Goal: Task Accomplishment & Management: Use online tool/utility

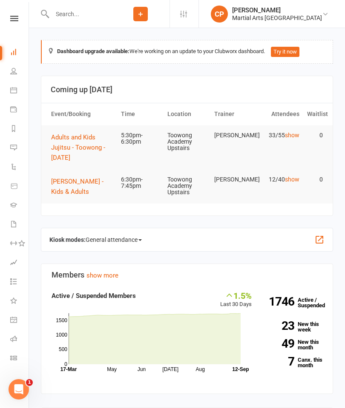
click at [69, 14] on input "text" at bounding box center [80, 14] width 62 height 12
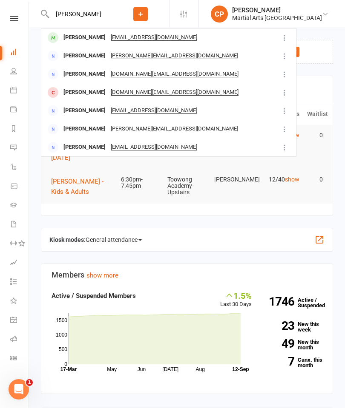
type input "Claire pric"
click at [72, 37] on div "Claire Price" at bounding box center [84, 37] width 47 height 12
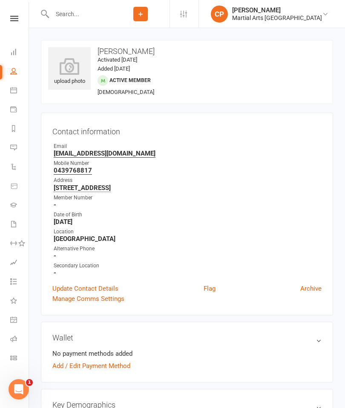
click at [68, 61] on icon at bounding box center [69, 66] width 43 height 17
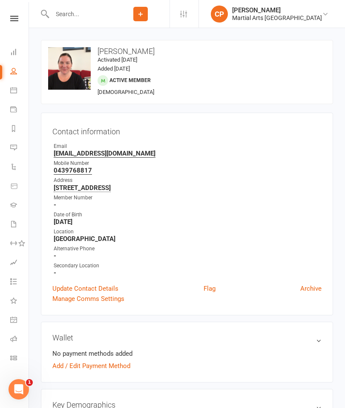
click at [244, 211] on div "Date of Birth" at bounding box center [188, 215] width 268 height 8
click at [16, 53] on icon at bounding box center [13, 52] width 7 height 7
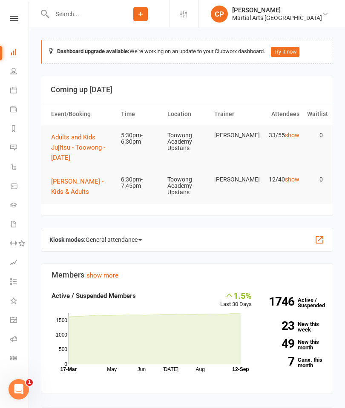
click at [14, 88] on icon at bounding box center [13, 90] width 7 height 7
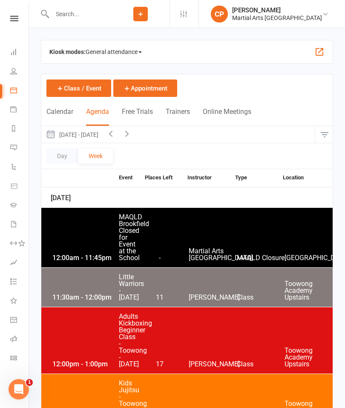
click at [326, 134] on button "button" at bounding box center [324, 134] width 18 height 17
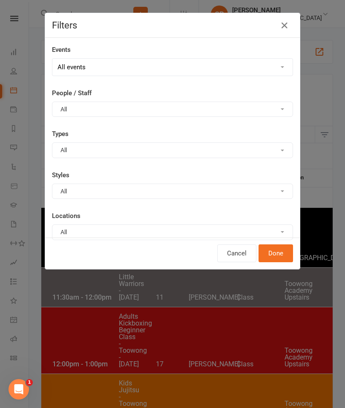
click at [91, 225] on button "All" at bounding box center [172, 232] width 241 height 15
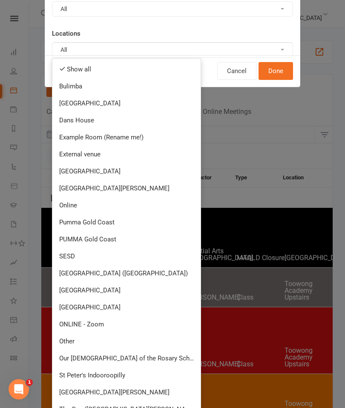
scroll to position [190, 0]
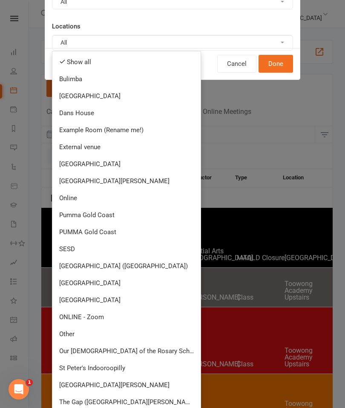
click at [83, 295] on link "[GEOGRAPHIC_DATA]" at bounding box center [126, 300] width 148 height 17
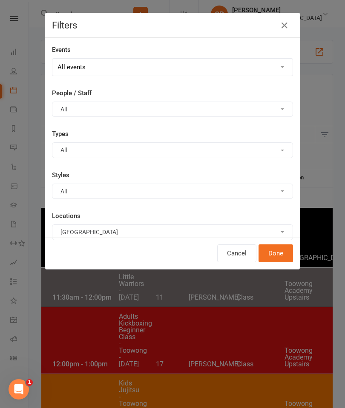
click at [273, 250] on button "Done" at bounding box center [275, 254] width 34 height 18
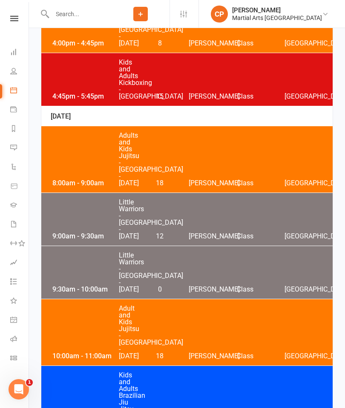
scroll to position [1393, 0]
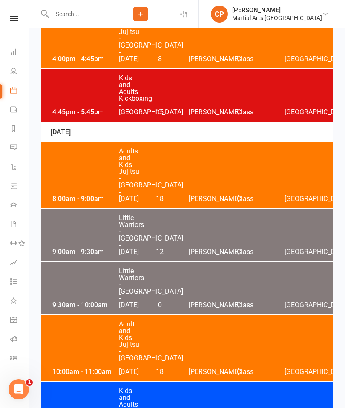
click at [92, 69] on div "4:00pm - 4:45pm Kids and Parents Jujitsu - Jamboree Heights - Friday 8 Caleb Ph…" at bounding box center [186, 35] width 291 height 66
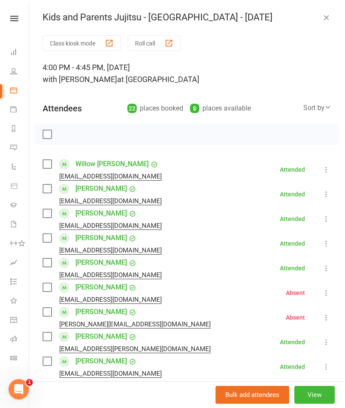
click at [159, 44] on button "Roll call" at bounding box center [154, 43] width 53 height 16
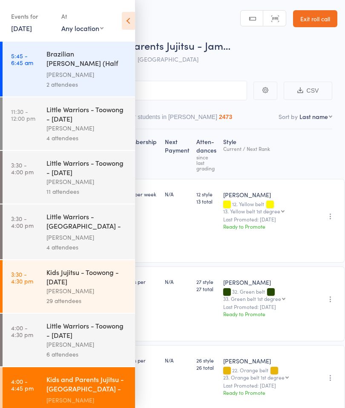
click at [129, 16] on icon at bounding box center [128, 21] width 13 height 18
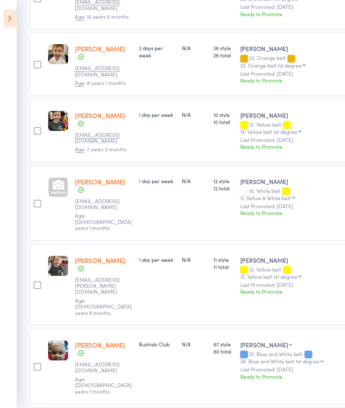
scroll to position [288, 0]
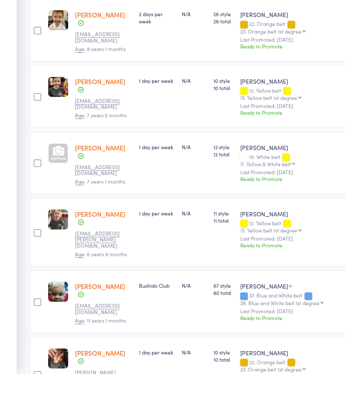
click at [60, 177] on div at bounding box center [58, 187] width 20 height 20
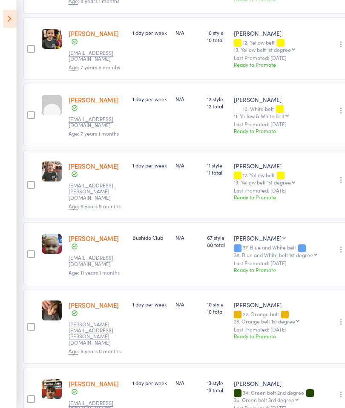
scroll to position [370, 6]
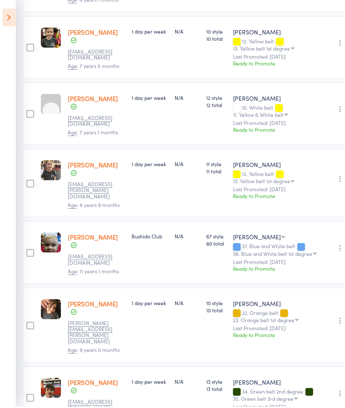
click at [86, 95] on link "[PERSON_NAME]" at bounding box center [94, 99] width 50 height 9
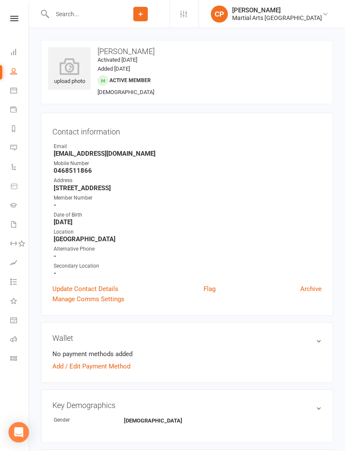
click at [71, 66] on icon at bounding box center [69, 66] width 43 height 17
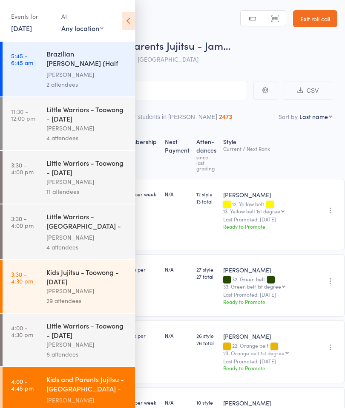
click at [126, 17] on icon at bounding box center [128, 21] width 13 height 18
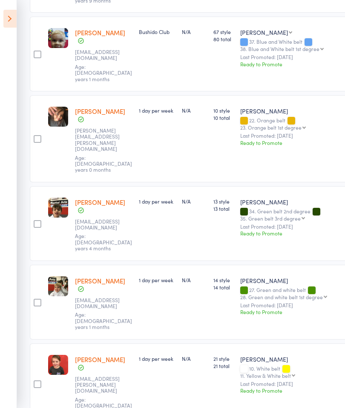
scroll to position [606, 0]
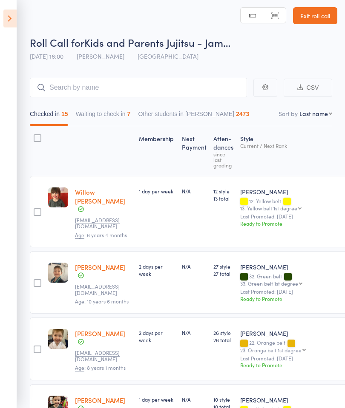
scroll to position [0, 0]
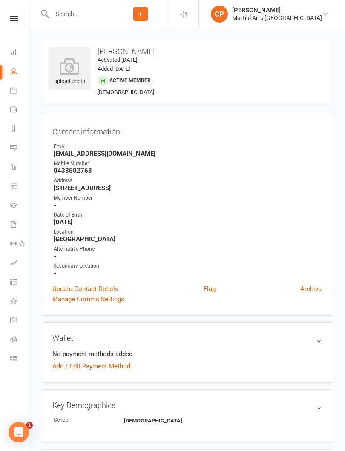
click at [75, 71] on icon at bounding box center [69, 66] width 43 height 17
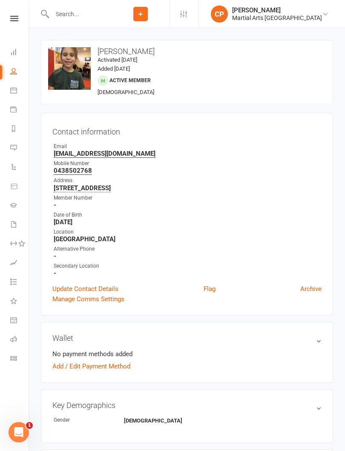
click at [228, 194] on div "Member Number" at bounding box center [188, 198] width 268 height 8
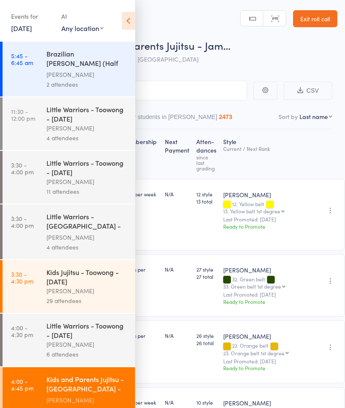
click at [131, 15] on icon at bounding box center [128, 21] width 13 height 18
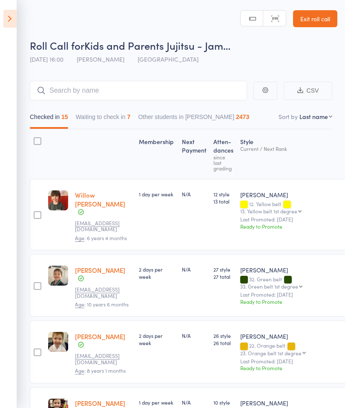
click at [317, 19] on link "Exit roll call" at bounding box center [315, 18] width 44 height 17
